Goal: Task Accomplishment & Management: Manage account settings

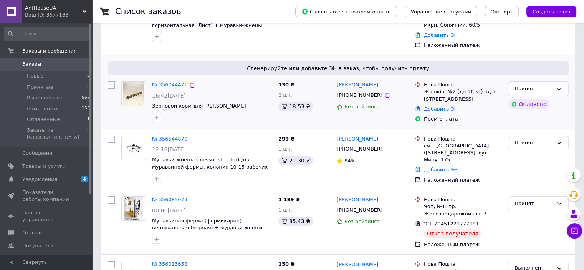
scroll to position [77, 0]
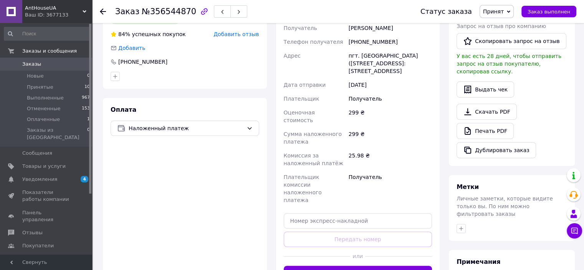
scroll to position [192, 0]
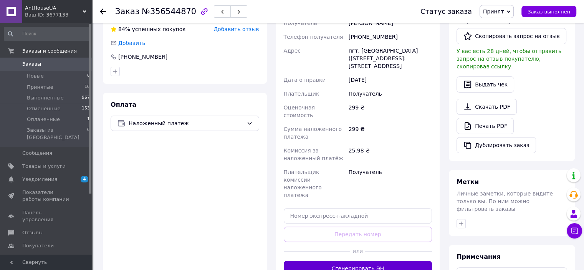
click at [361, 261] on button "Сгенерировать ЭН" at bounding box center [358, 268] width 148 height 15
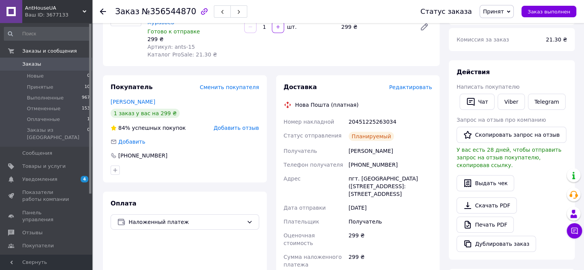
scroll to position [77, 0]
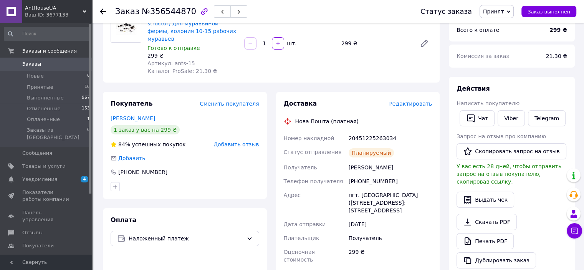
click at [30, 66] on span "Заказы" at bounding box center [31, 64] width 19 height 7
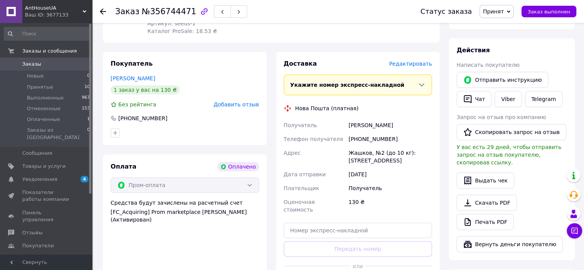
scroll to position [192, 0]
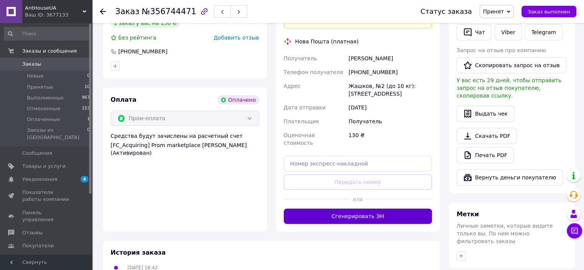
click at [369, 210] on button "Сгенерировать ЭН" at bounding box center [358, 215] width 148 height 15
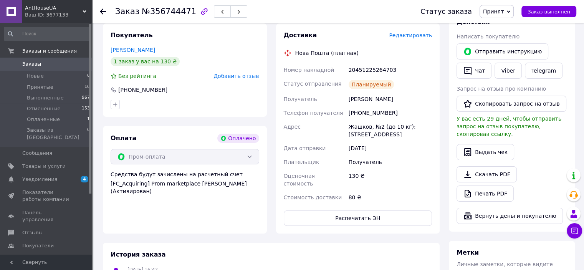
scroll to position [115, 0]
